Goal: Find specific page/section: Find specific page/section

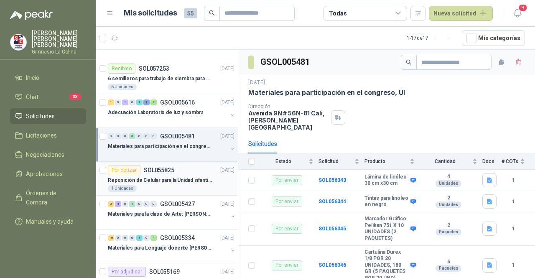
scroll to position [42, 0]
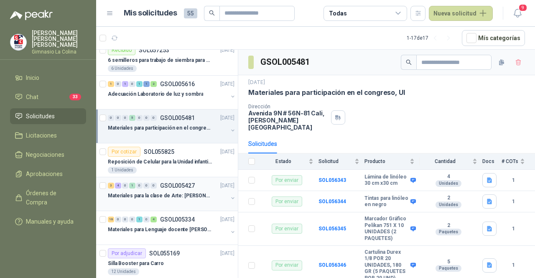
click at [162, 194] on p "Materiales para la clase de Arte: [PERSON_NAME]" at bounding box center [160, 196] width 104 height 8
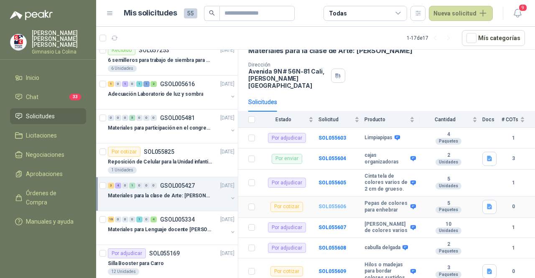
scroll to position [84, 0]
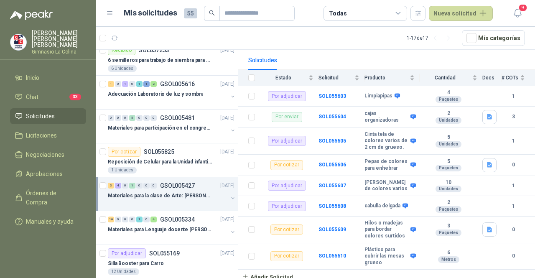
click at [176, 190] on div "Materiales para la clase de Arte: [PERSON_NAME]" at bounding box center [168, 195] width 120 height 10
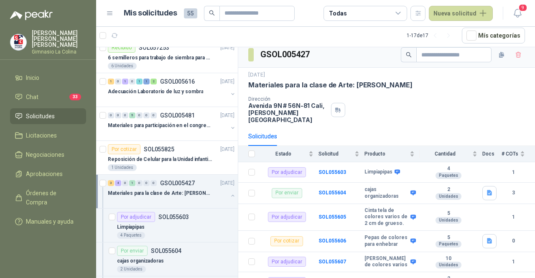
scroll to position [0, 0]
